Goal: Task Accomplishment & Management: Manage account settings

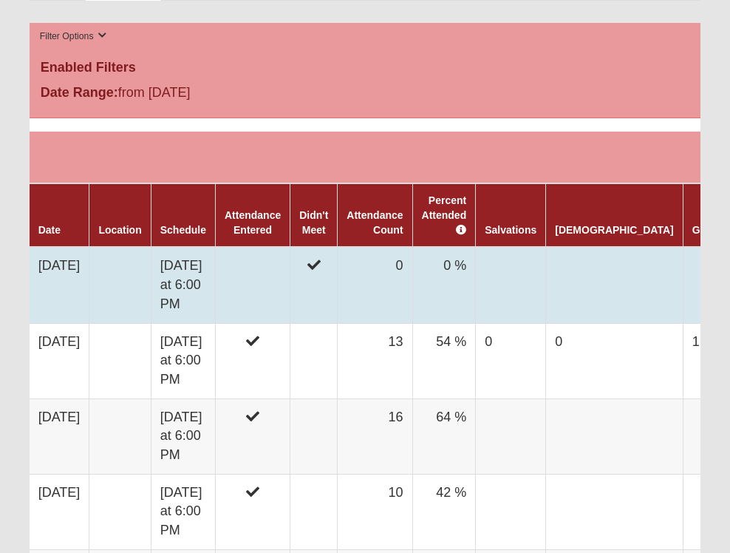
click at [540, 253] on td at bounding box center [511, 285] width 70 height 76
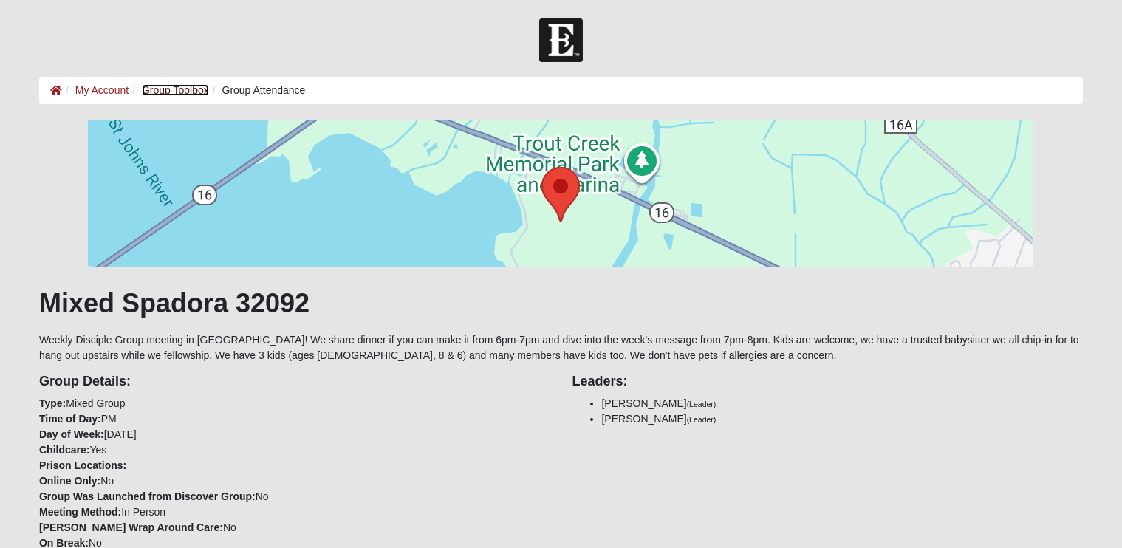
click at [167, 92] on link "Group Toolbox" at bounding box center [175, 90] width 67 height 12
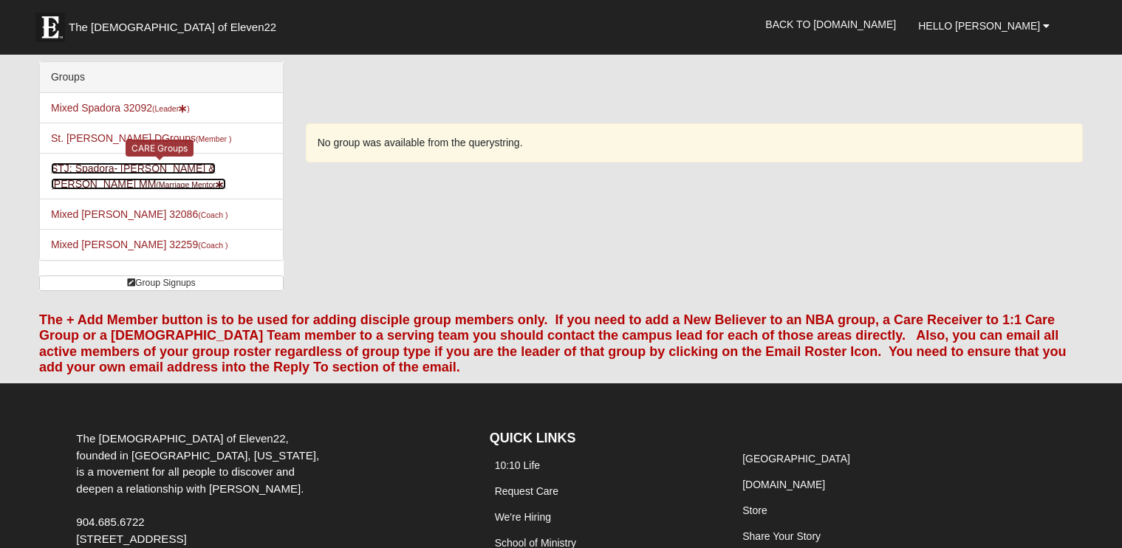
click at [98, 172] on link "STJ: Spadora- Dan & Maggie MM (Marriage Mentor )" at bounding box center [138, 176] width 175 height 27
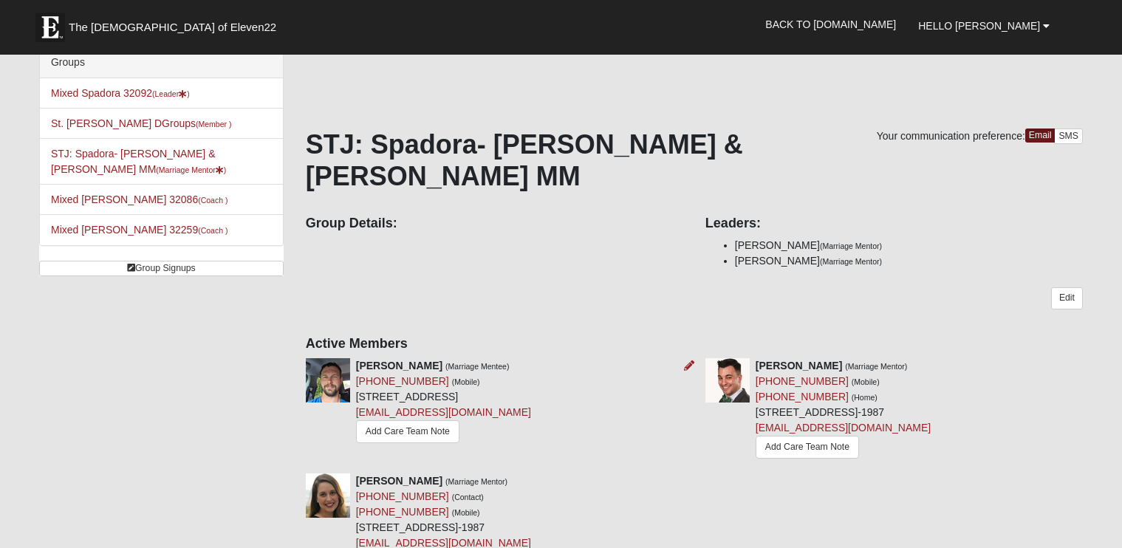
scroll to position [16, 0]
click at [686, 360] on icon at bounding box center [689, 365] width 10 height 10
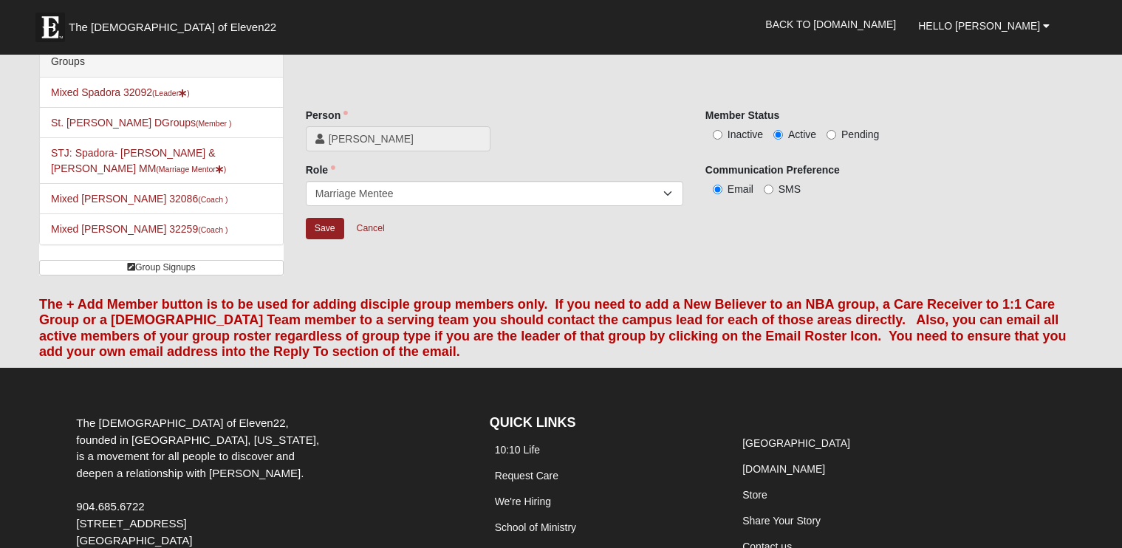
click at [737, 134] on span "Inactive" at bounding box center [745, 135] width 35 height 12
click at [722, 134] on input "Inactive" at bounding box center [718, 135] width 10 height 10
radio input "true"
click at [329, 225] on input "Save" at bounding box center [325, 228] width 38 height 21
